Goal: Transaction & Acquisition: Purchase product/service

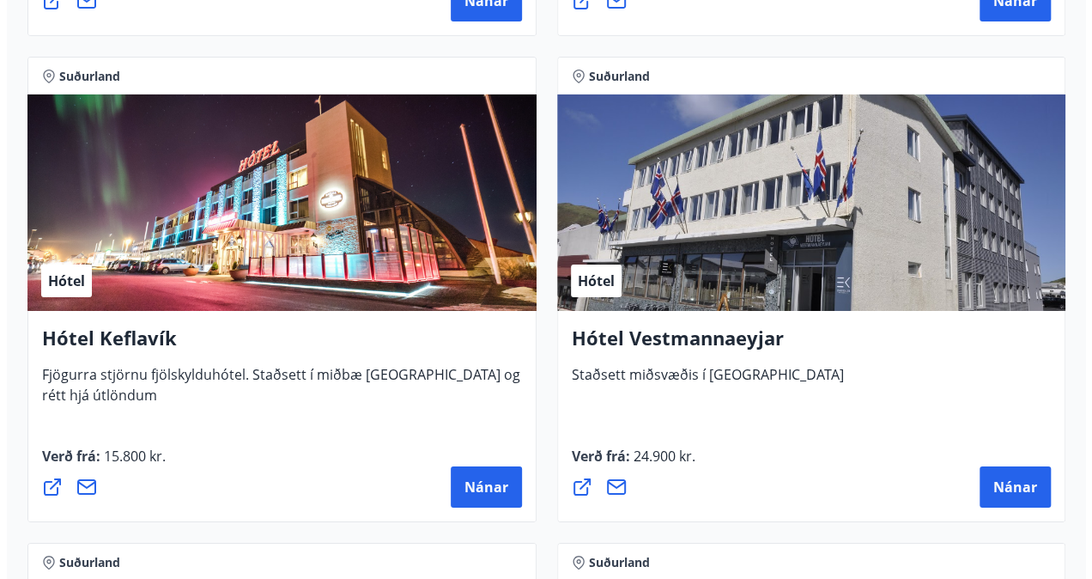
scroll to position [6092, 0]
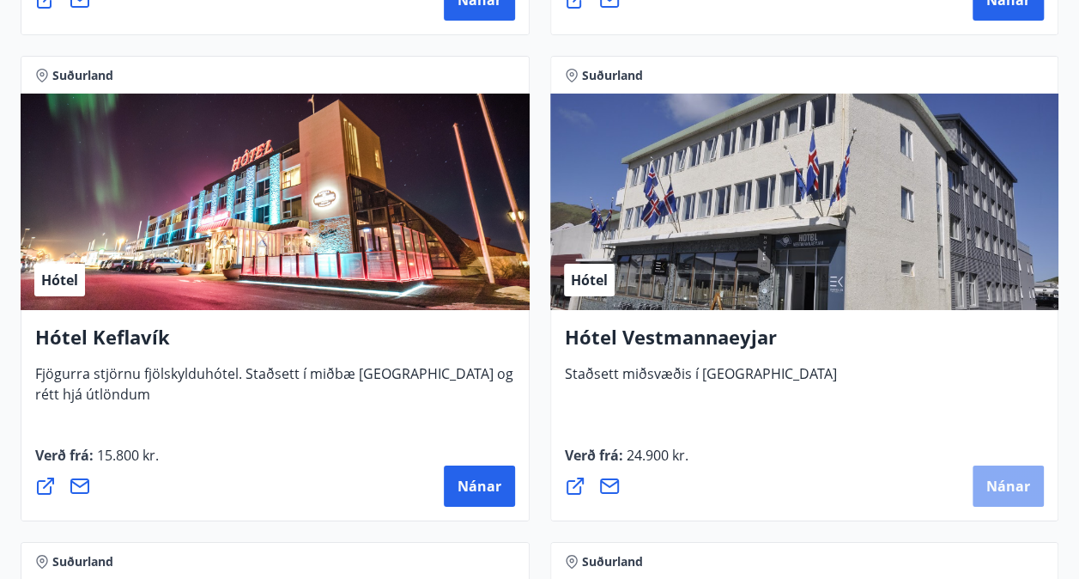
click at [1019, 494] on button "Nánar" at bounding box center [1008, 485] width 71 height 41
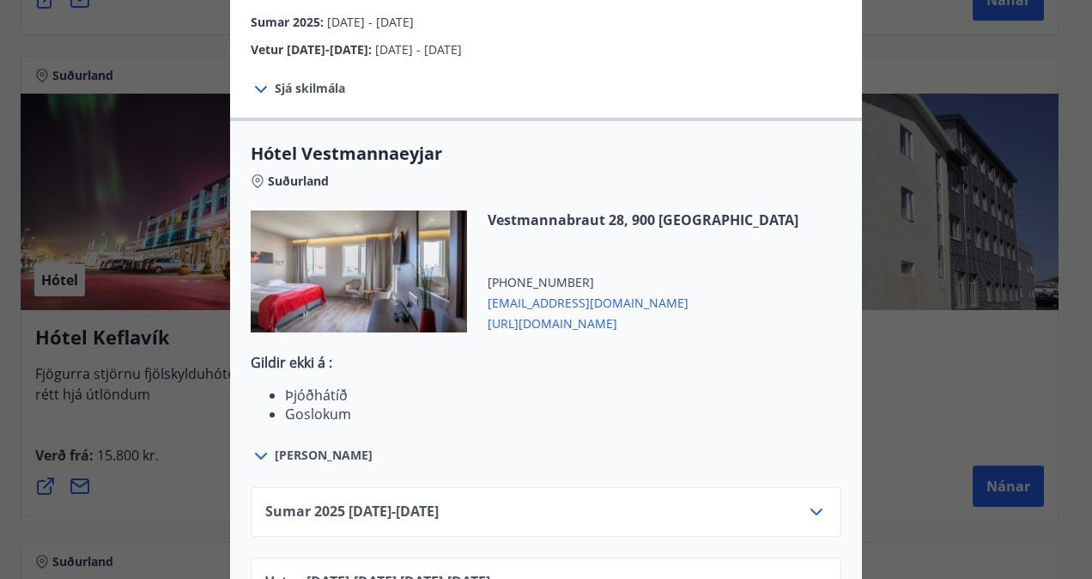
scroll to position [513, 0]
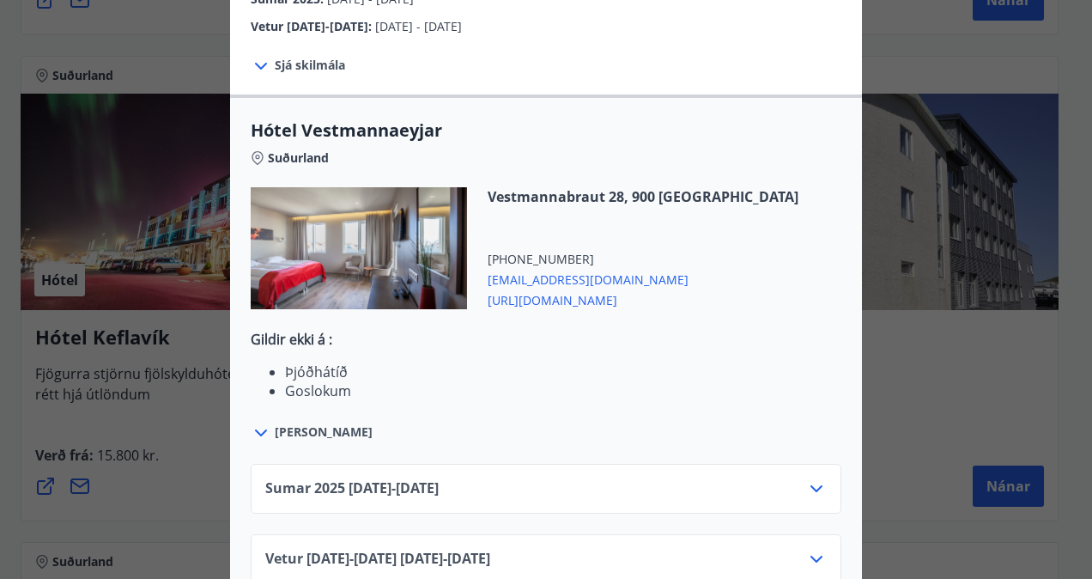
click at [812, 485] on icon at bounding box center [816, 488] width 12 height 7
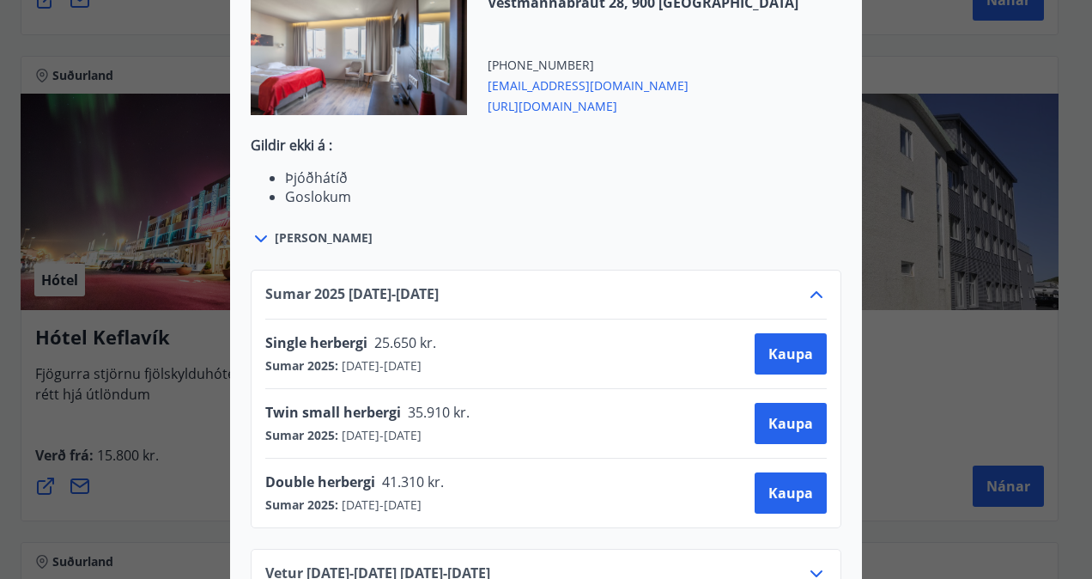
scroll to position [719, 0]
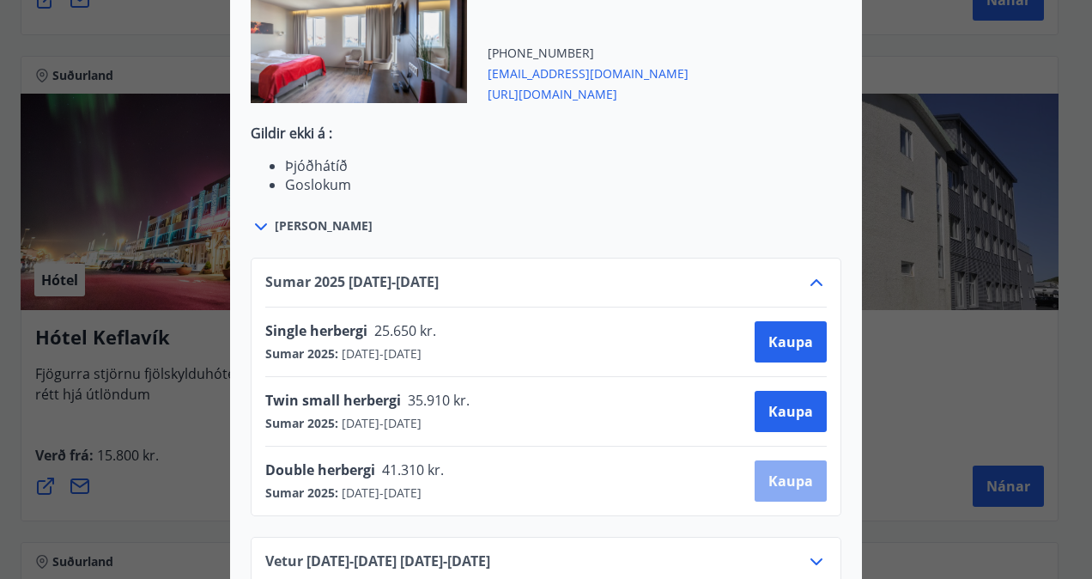
click at [787, 471] on span "Kaupa" at bounding box center [790, 480] width 45 height 19
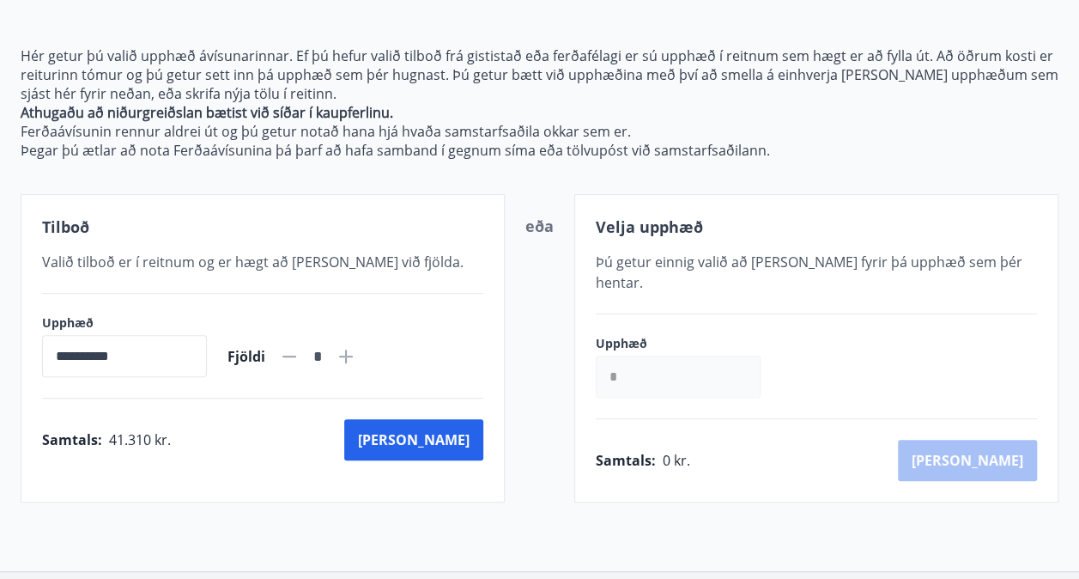
scroll to position [283, 0]
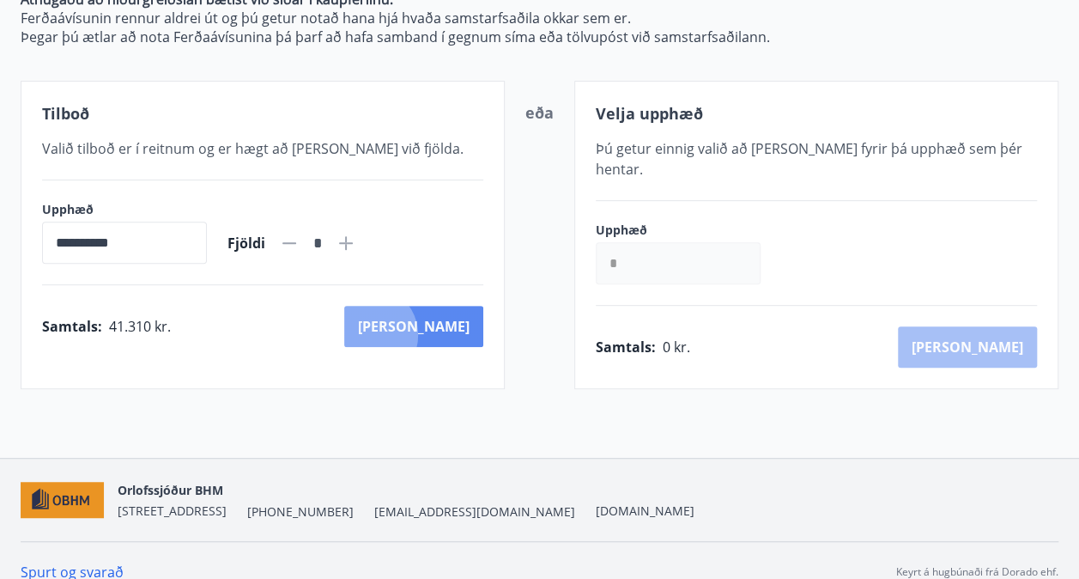
click at [444, 333] on button "[PERSON_NAME]" at bounding box center [413, 326] width 139 height 41
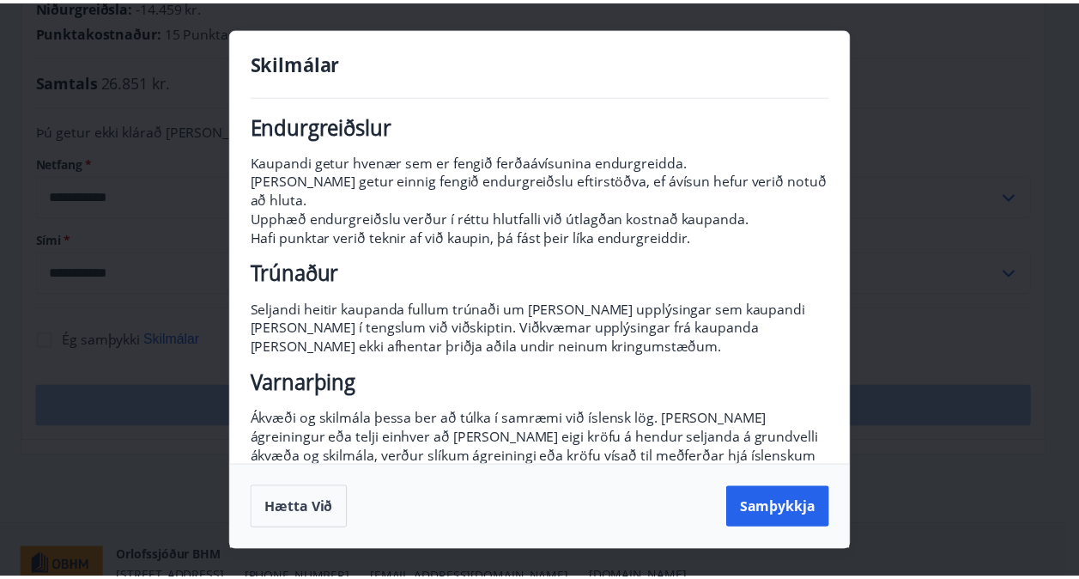
scroll to position [257, 0]
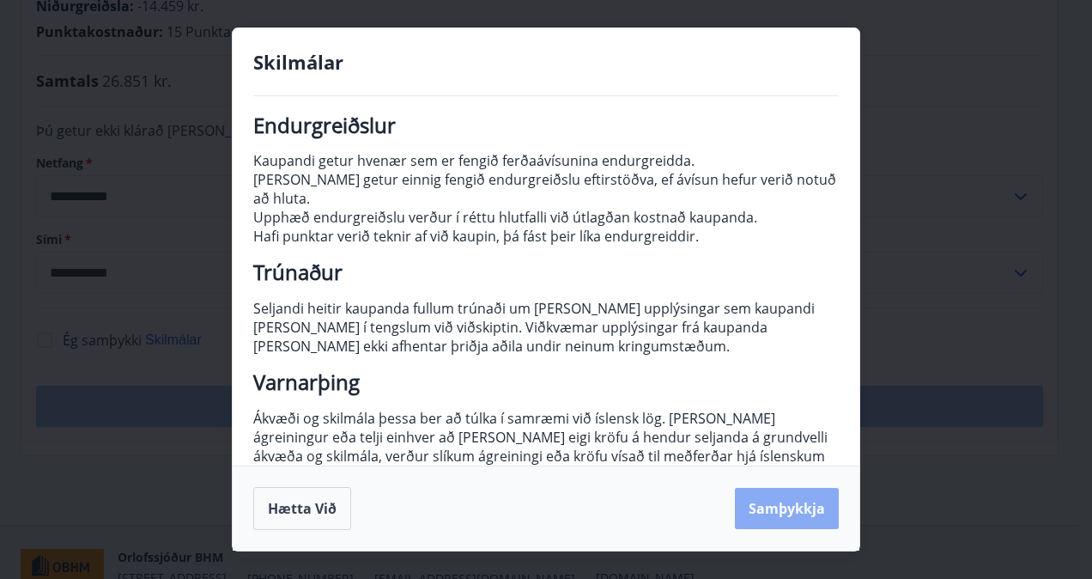
click at [809, 512] on button "Samþykkja" at bounding box center [787, 508] width 104 height 41
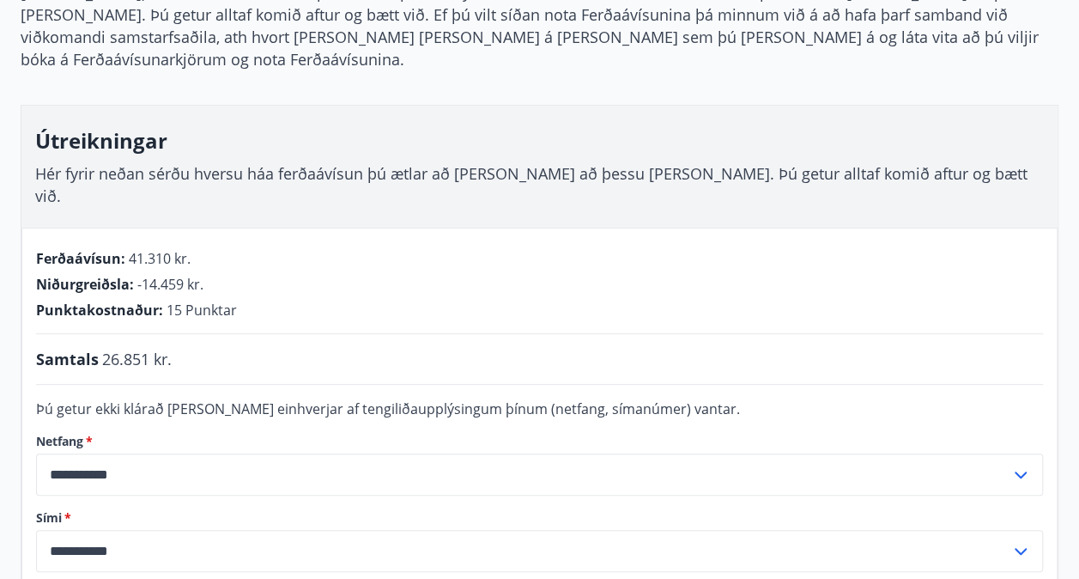
scroll to position [218, 0]
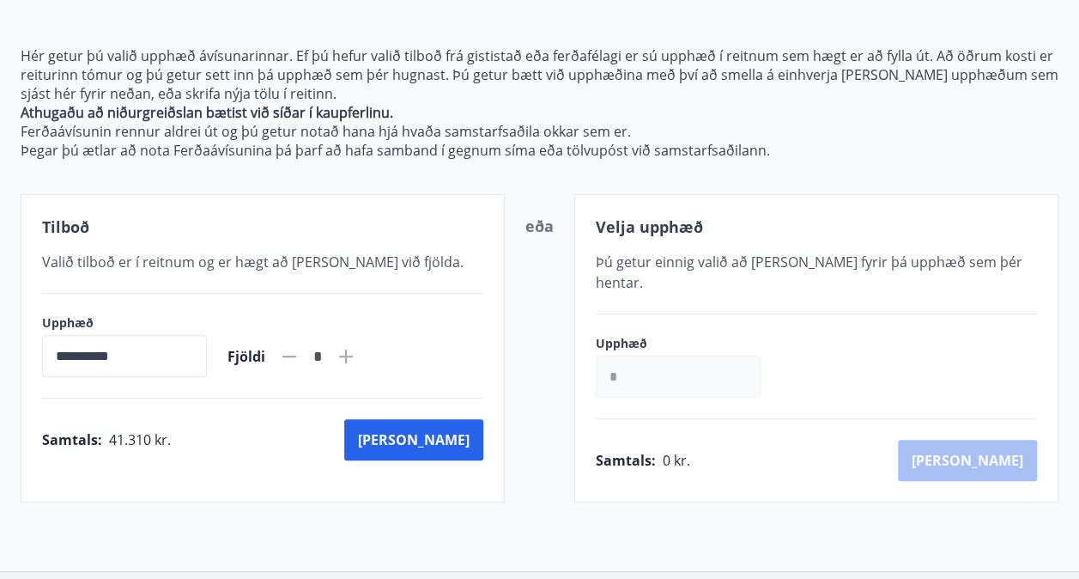
scroll to position [218, 0]
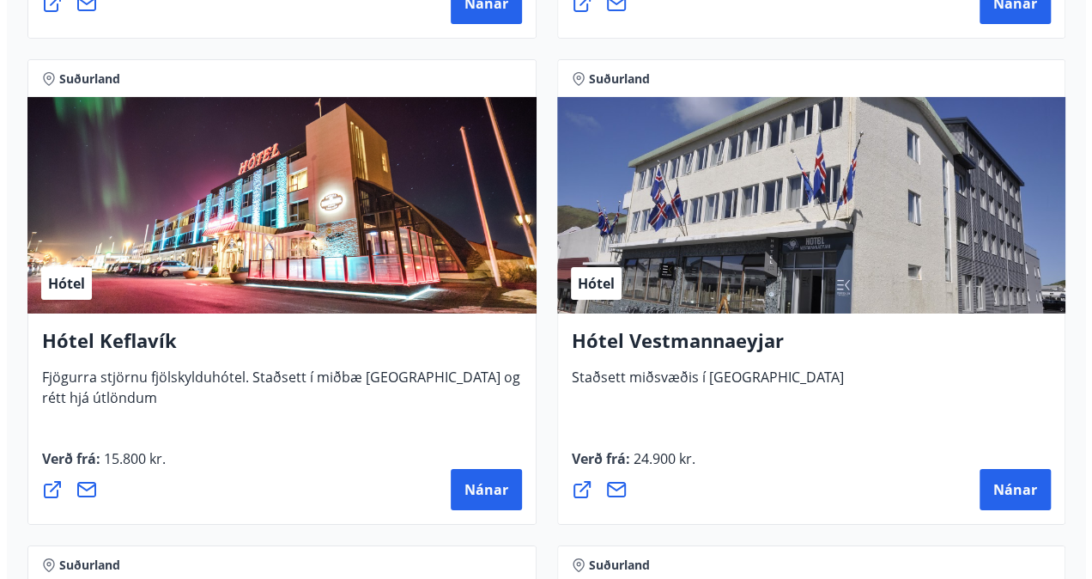
scroll to position [6092, 0]
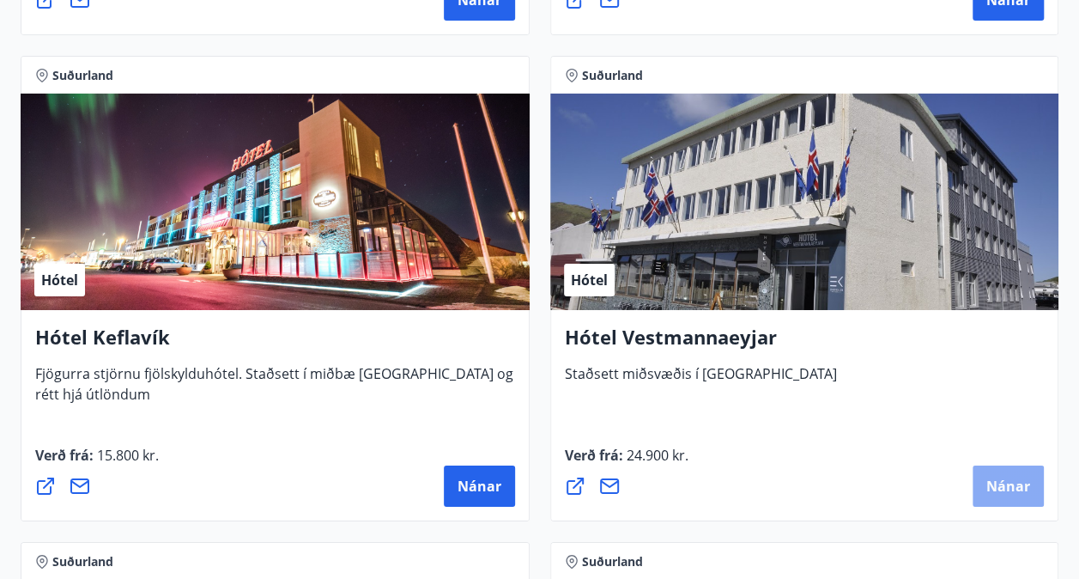
click at [989, 494] on button "Nánar" at bounding box center [1008, 485] width 71 height 41
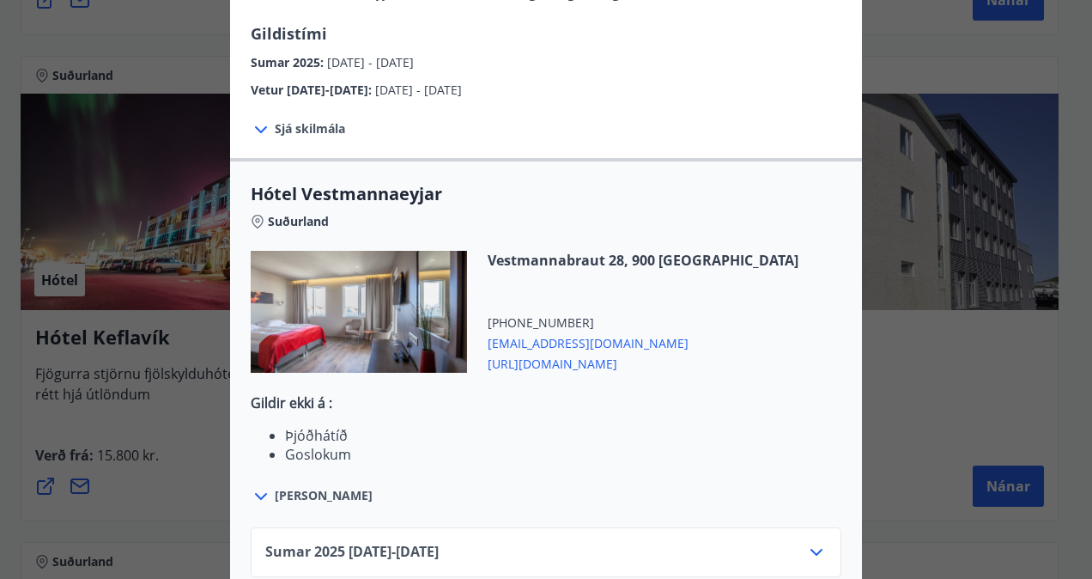
scroll to position [513, 0]
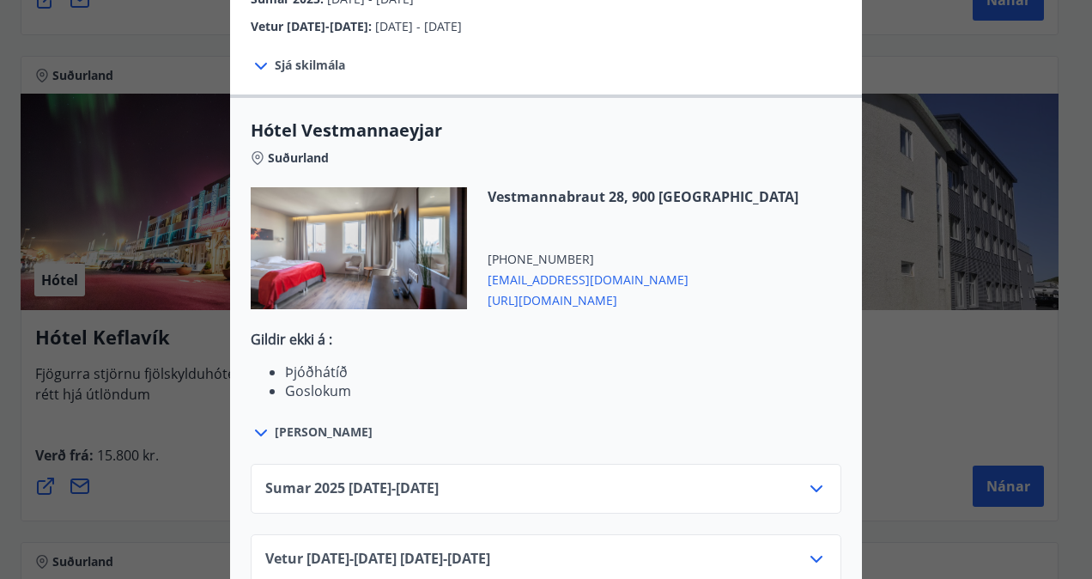
click at [810, 485] on icon at bounding box center [816, 488] width 12 height 7
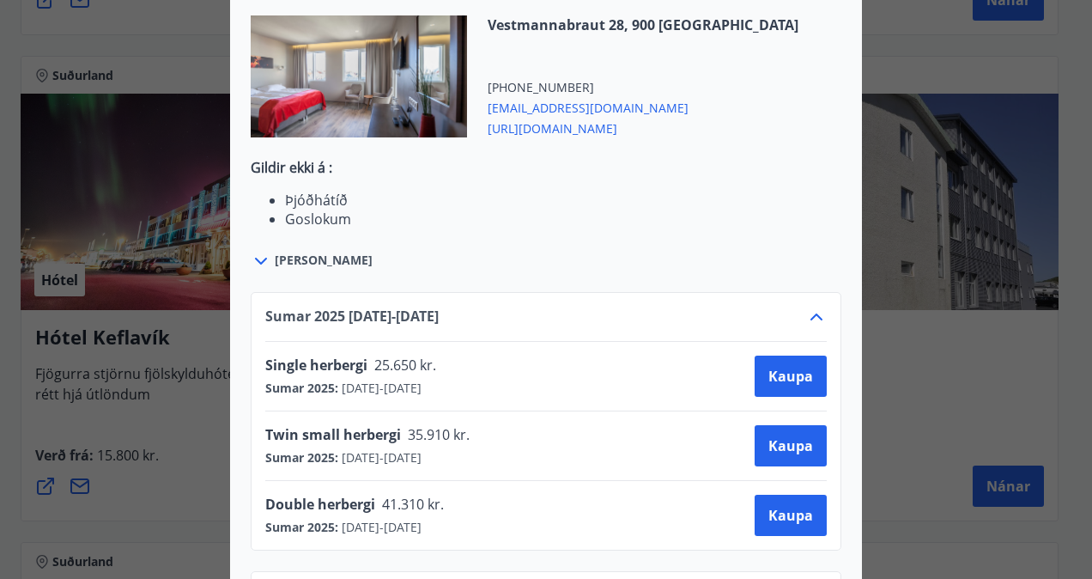
scroll to position [721, 0]
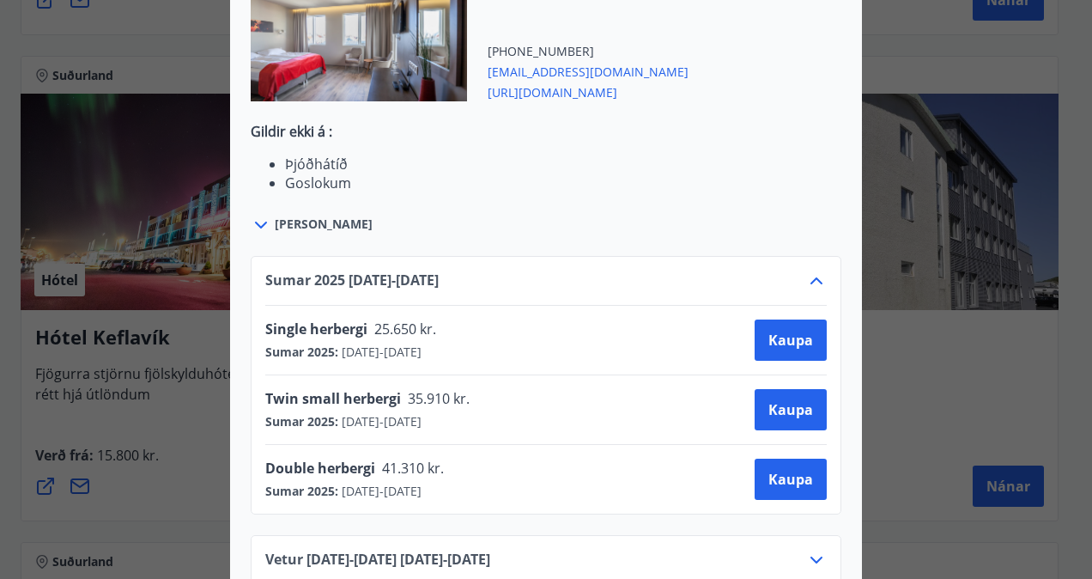
click at [254, 215] on icon at bounding box center [261, 225] width 21 height 21
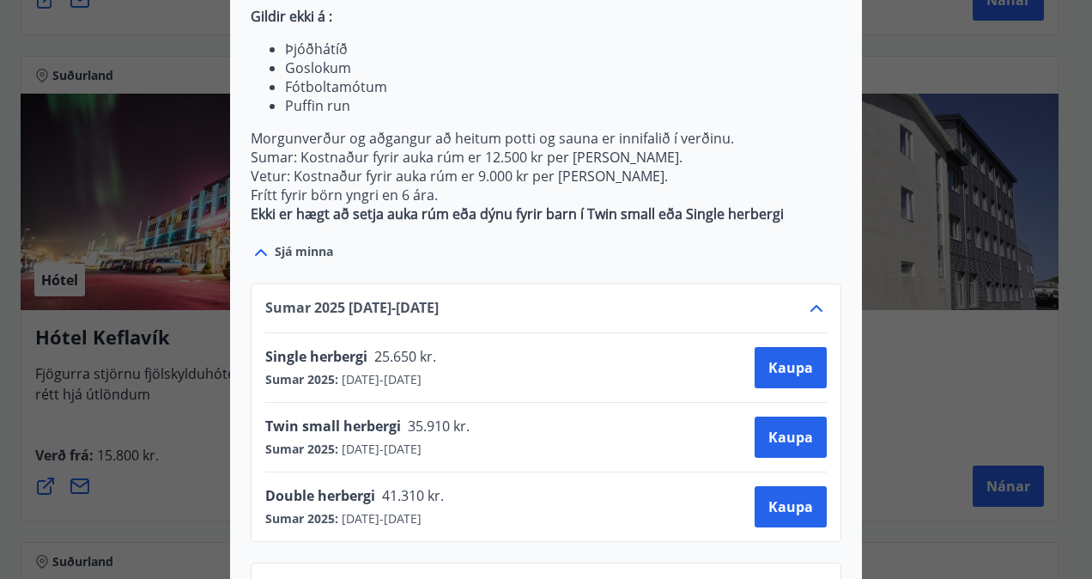
scroll to position [864, 0]
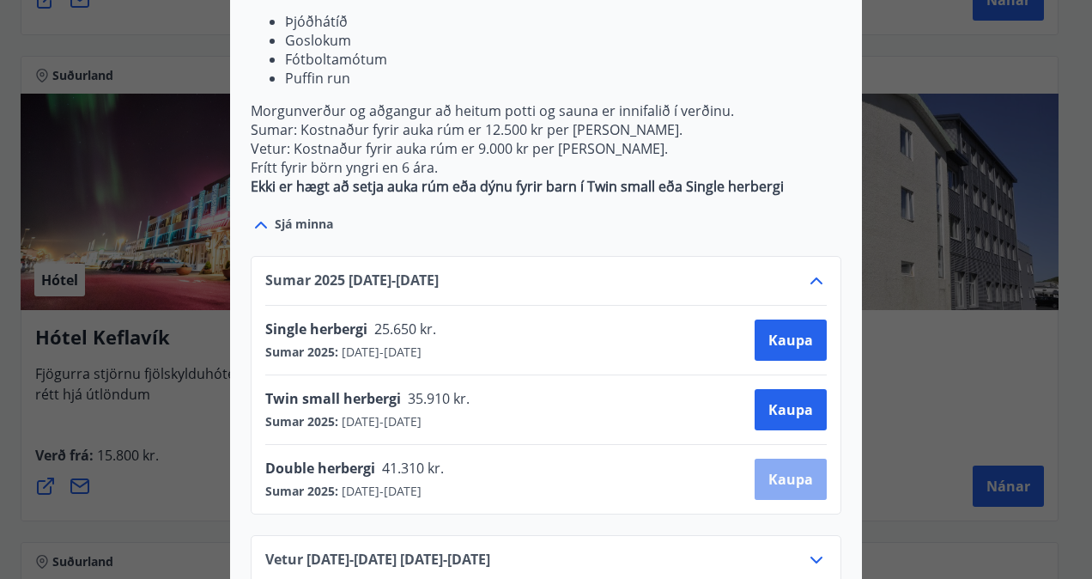
click at [799, 470] on span "Kaupa" at bounding box center [790, 479] width 45 height 19
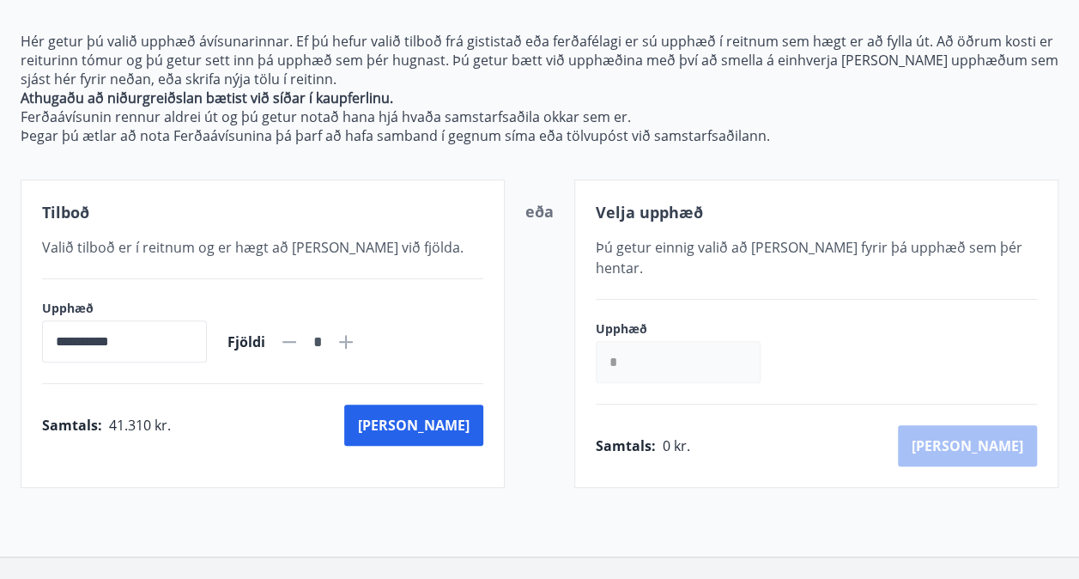
scroll to position [181, 0]
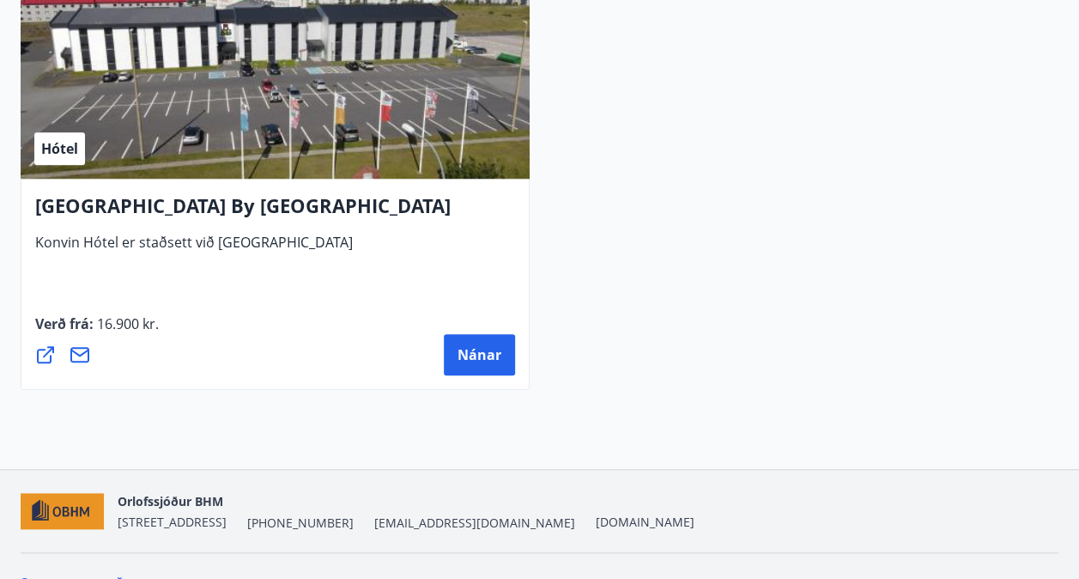
scroll to position [7228, 0]
